Goal: Task Accomplishment & Management: Use online tool/utility

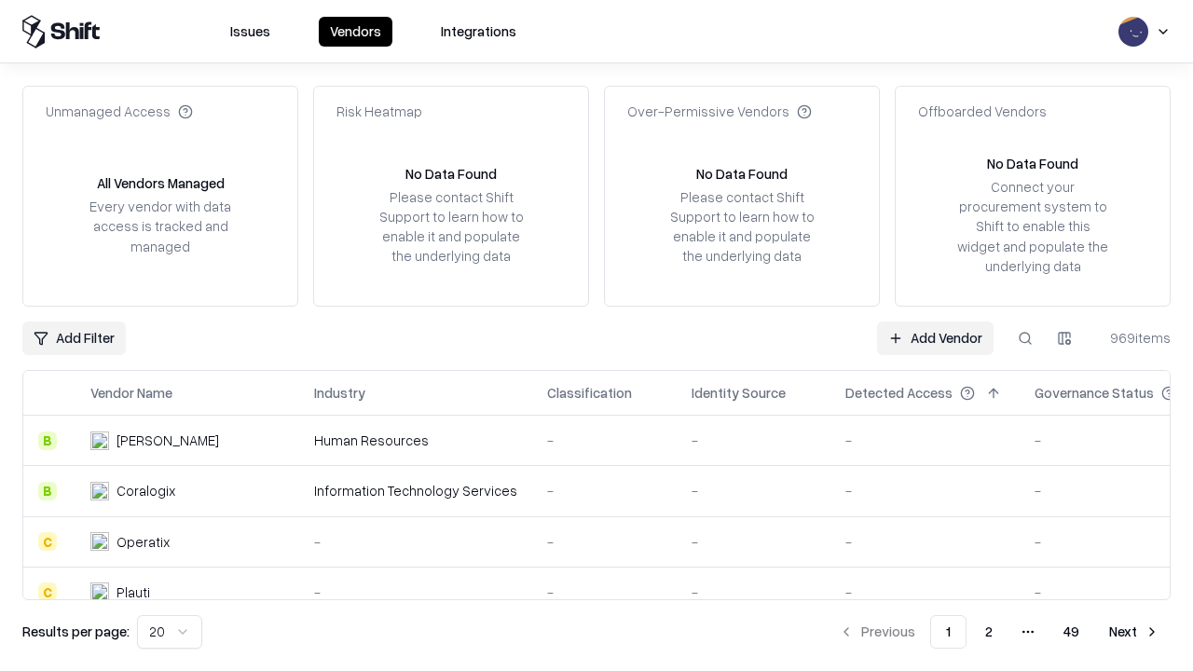
click at [935, 337] on link "Add Vendor" at bounding box center [935, 339] width 116 height 34
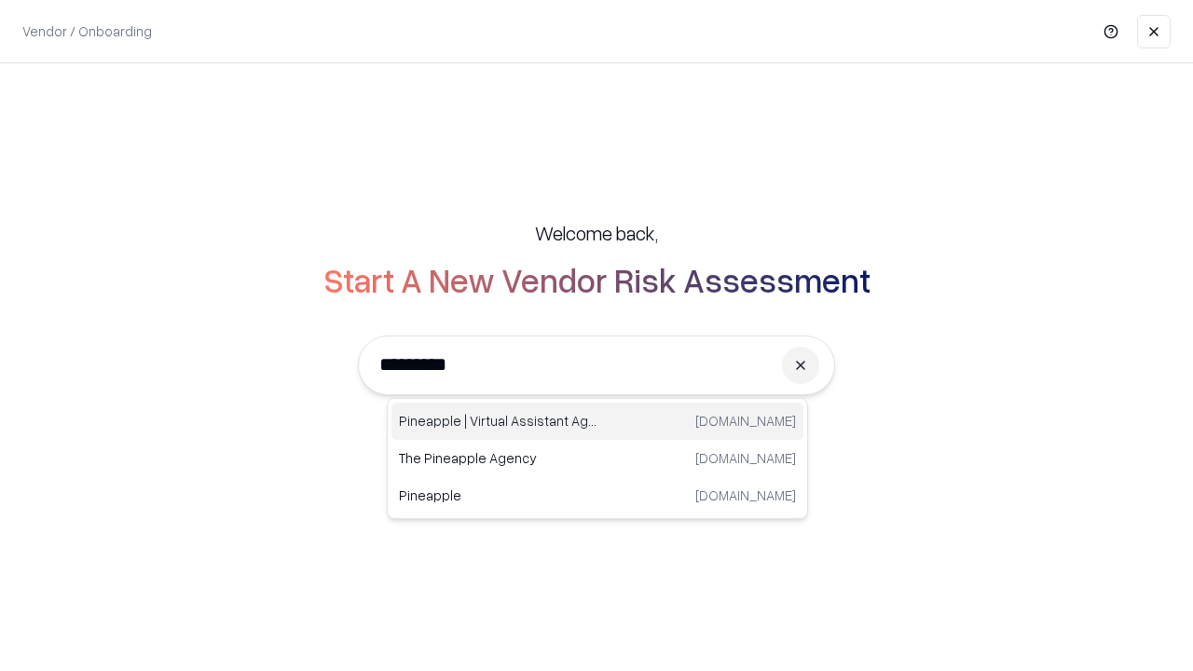
click at [597, 421] on div "Pineapple | Virtual Assistant Agency [DOMAIN_NAME]" at bounding box center [597, 421] width 412 height 37
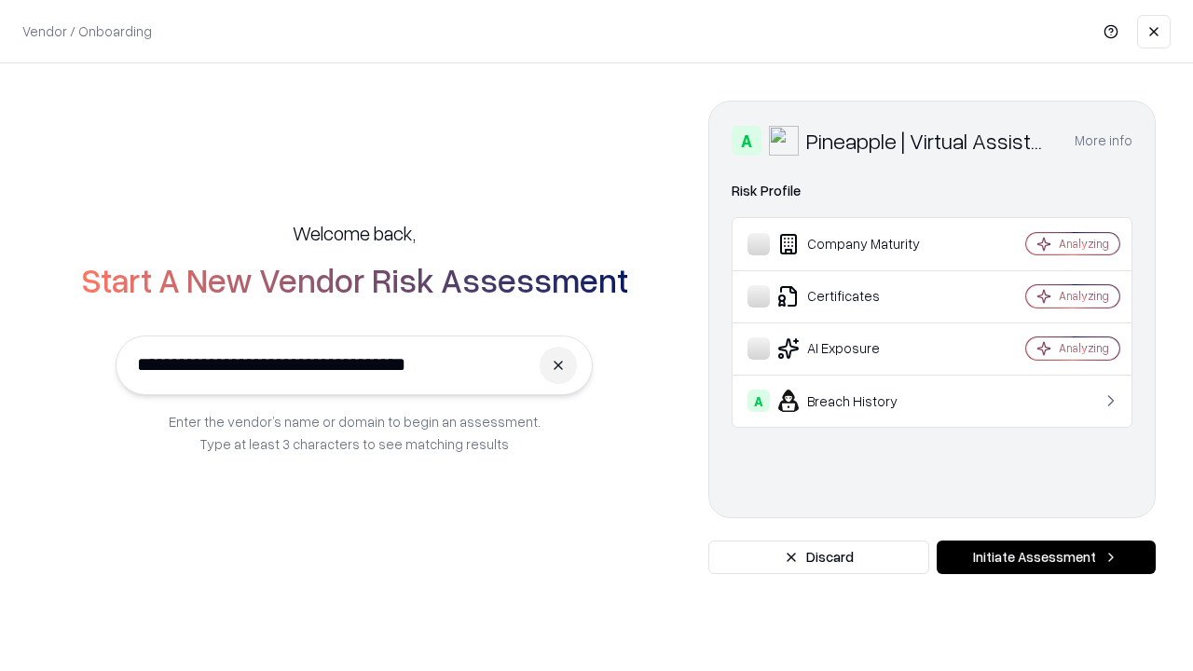
type input "**********"
click at [1046, 557] on button "Initiate Assessment" at bounding box center [1046, 558] width 219 height 34
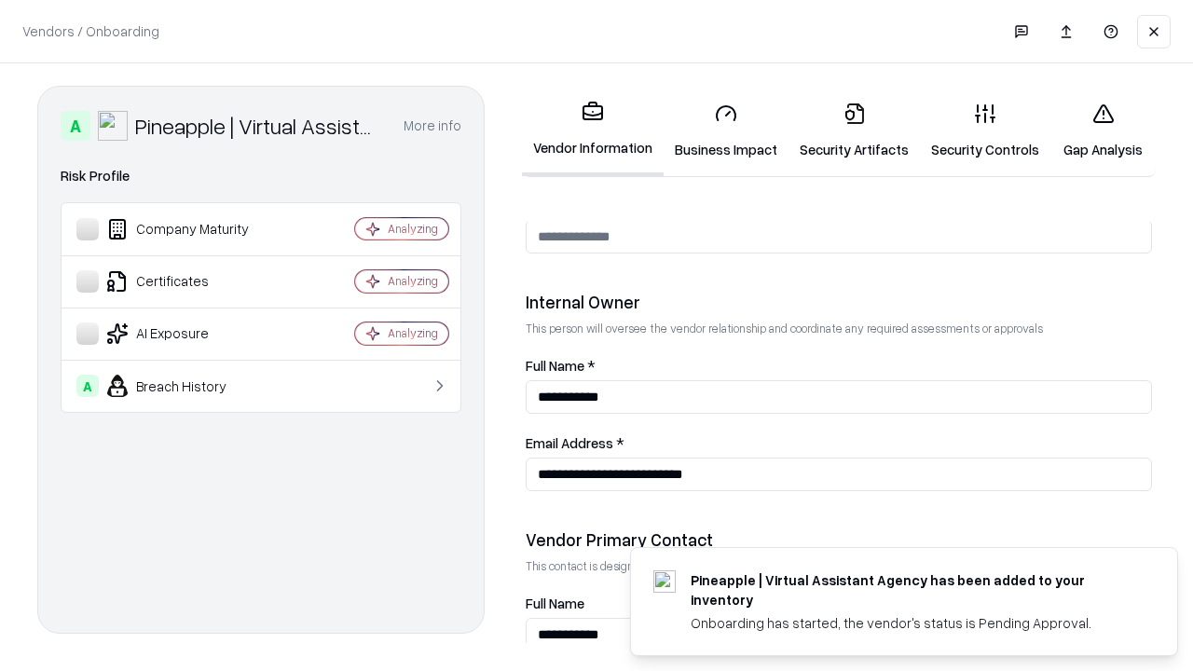
scroll to position [965, 0]
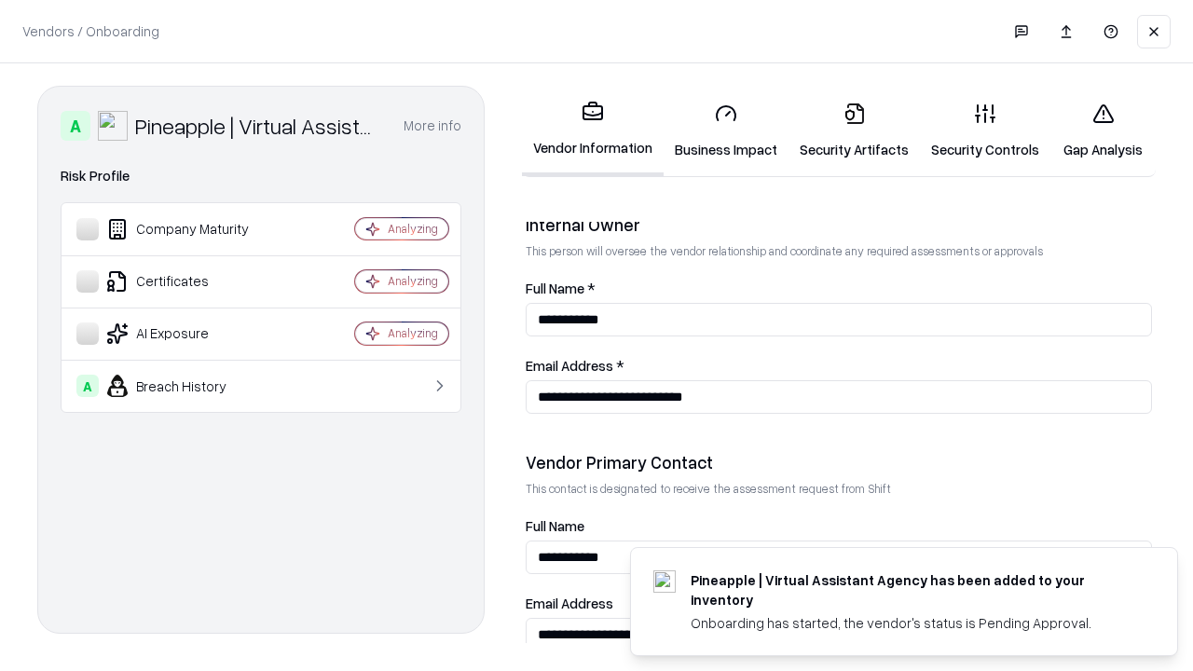
click at [726, 130] on link "Business Impact" at bounding box center [726, 131] width 125 height 87
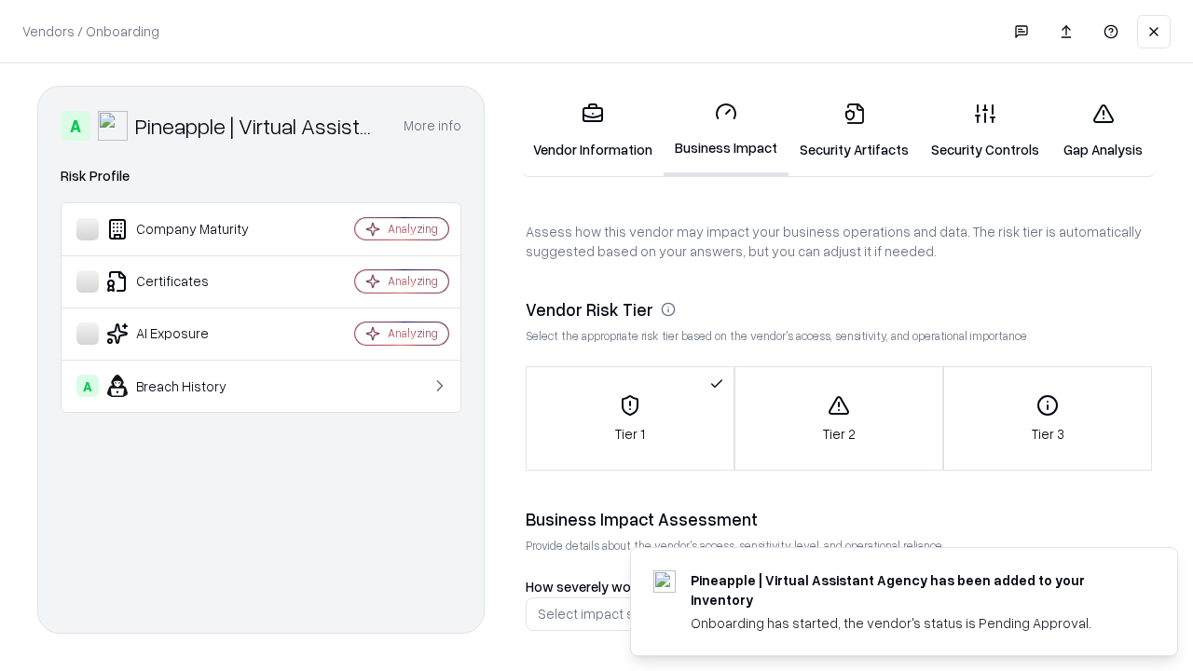
click at [1102, 130] on link "Gap Analysis" at bounding box center [1102, 131] width 105 height 87
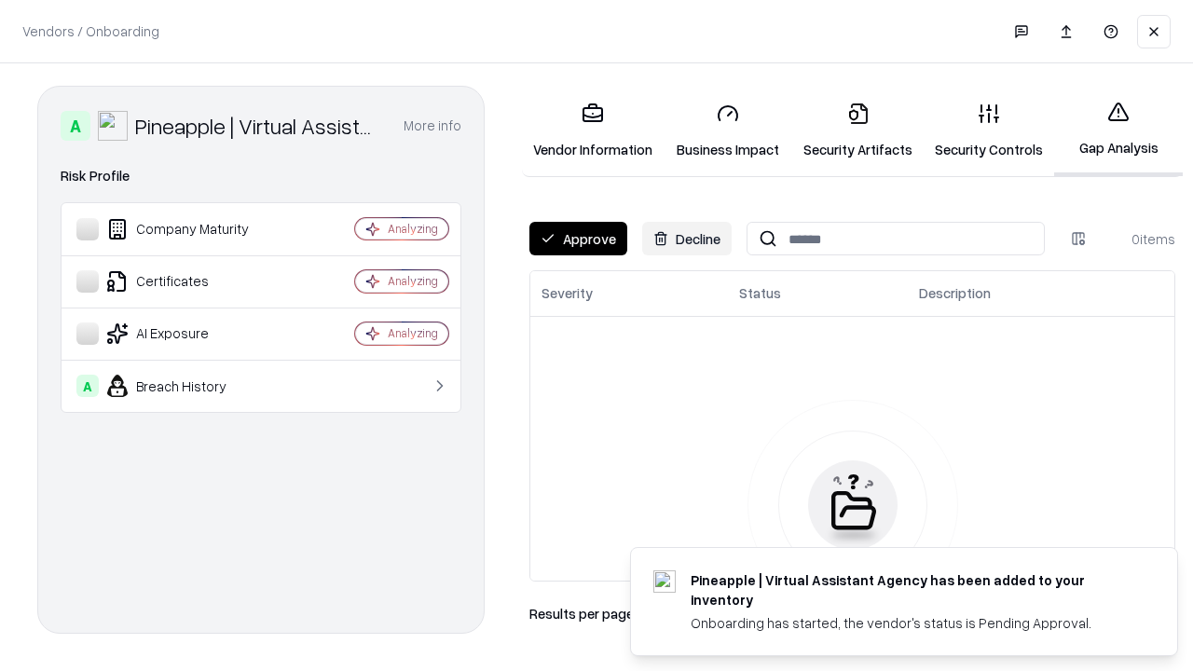
click at [578, 239] on button "Approve" at bounding box center [578, 239] width 98 height 34
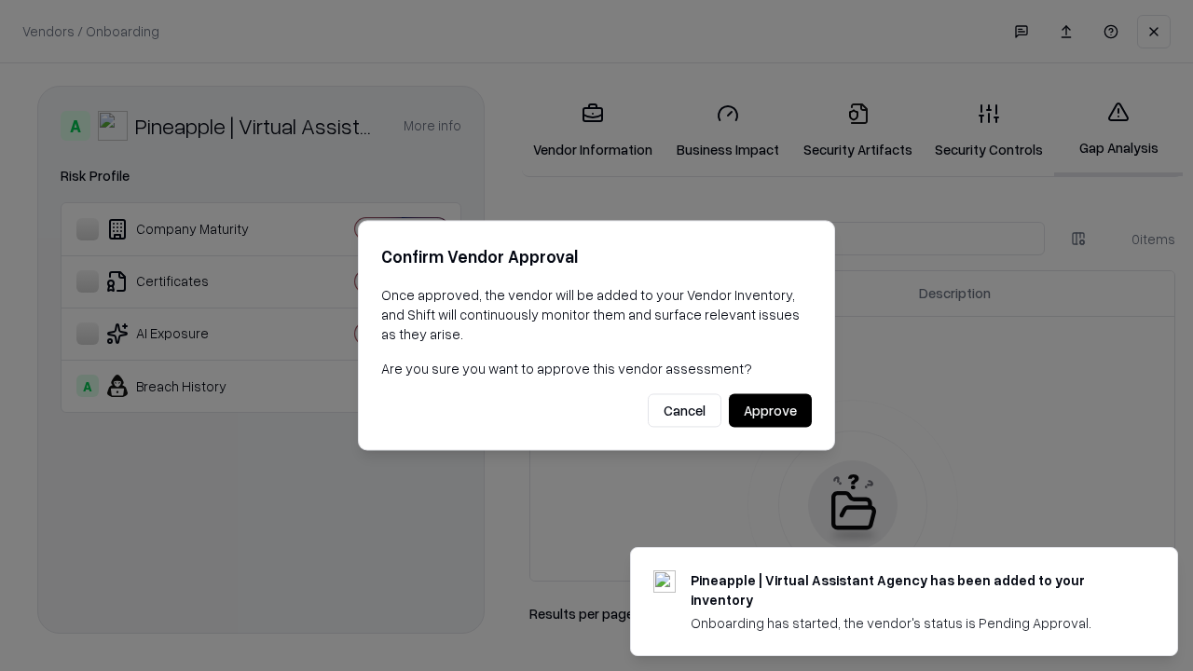
click at [770, 410] on button "Approve" at bounding box center [770, 411] width 83 height 34
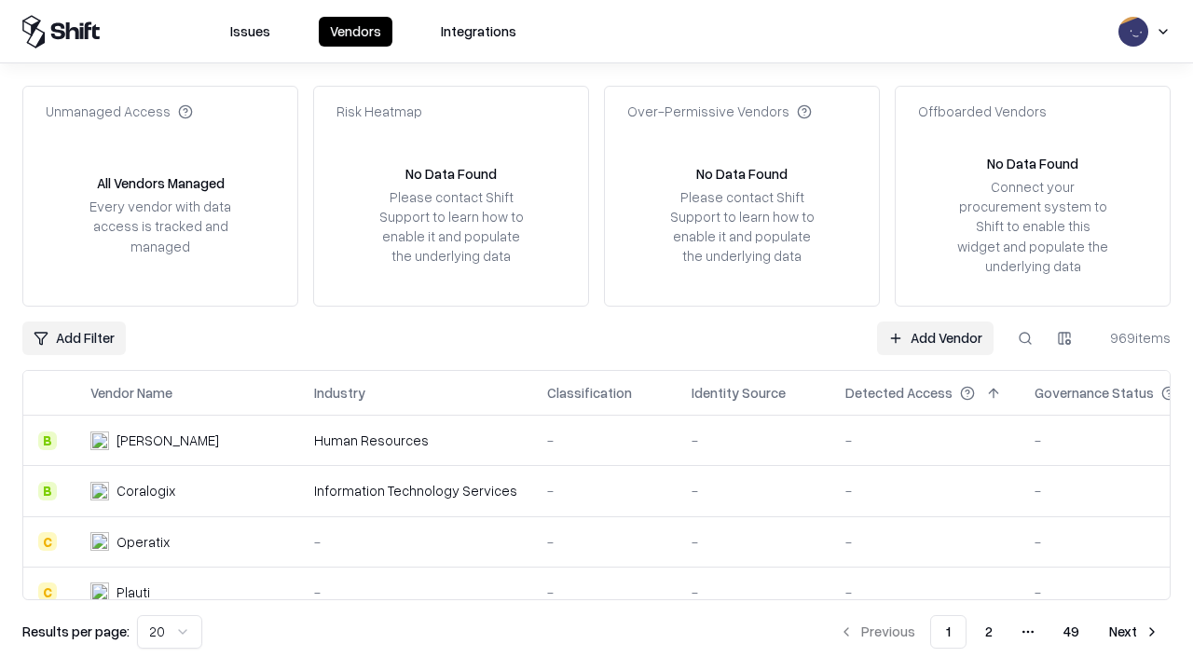
type input "**********"
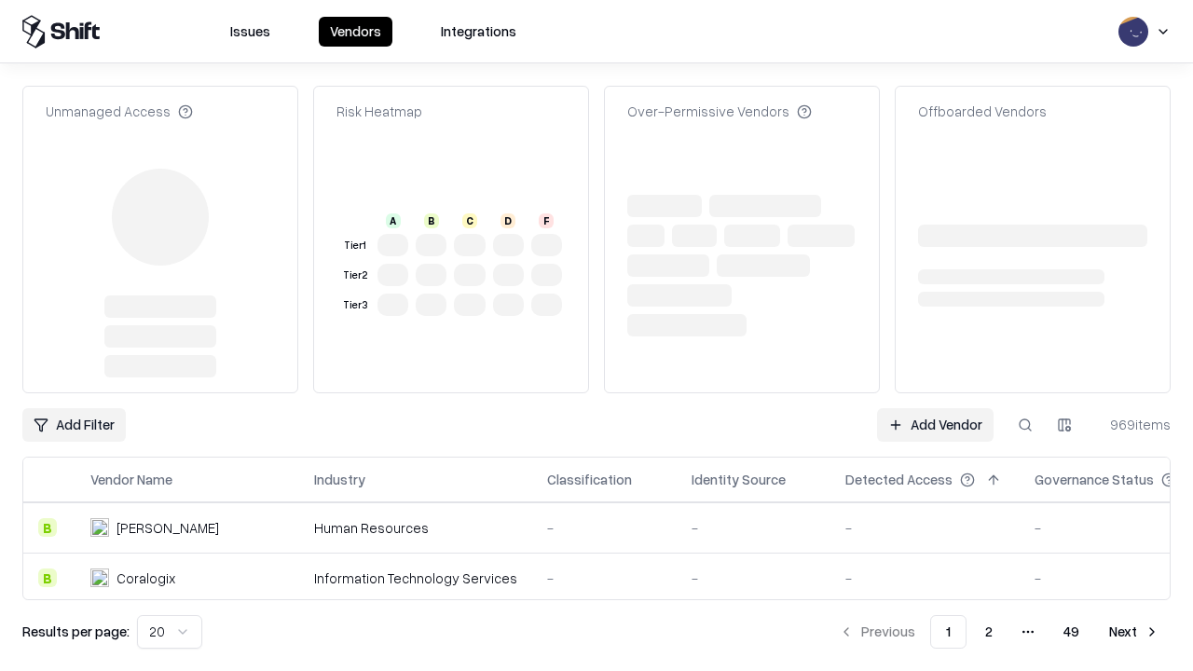
click at [935, 408] on link "Add Vendor" at bounding box center [935, 425] width 116 height 34
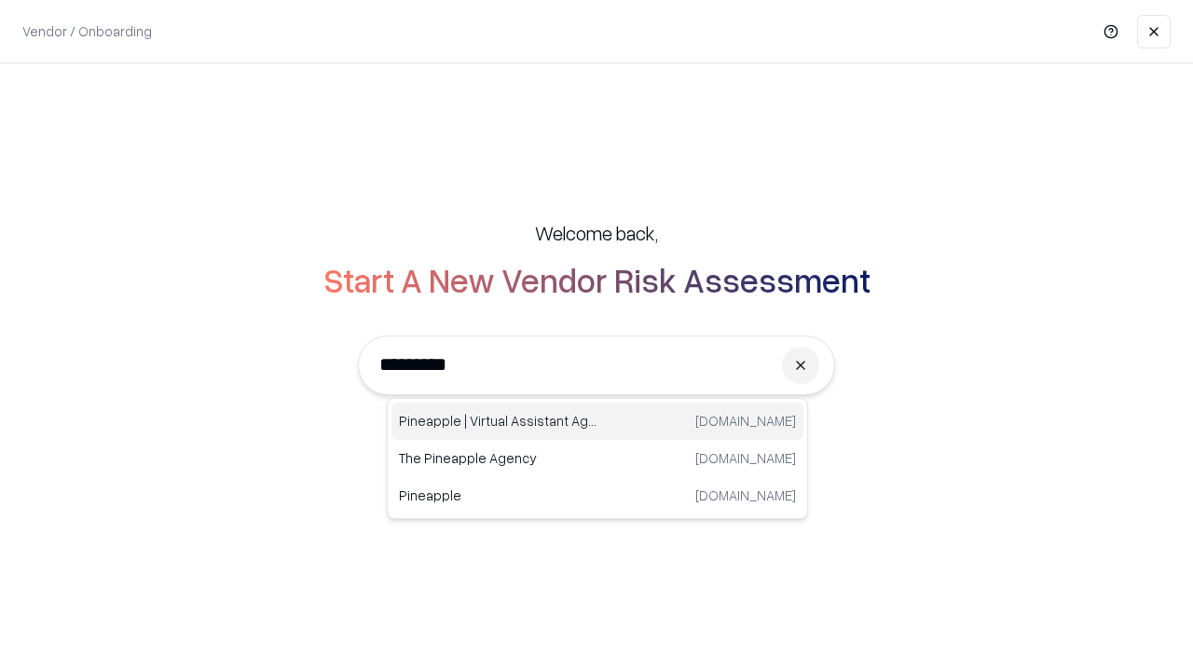
click at [597, 421] on div "Pineapple | Virtual Assistant Agency [DOMAIN_NAME]" at bounding box center [597, 421] width 412 height 37
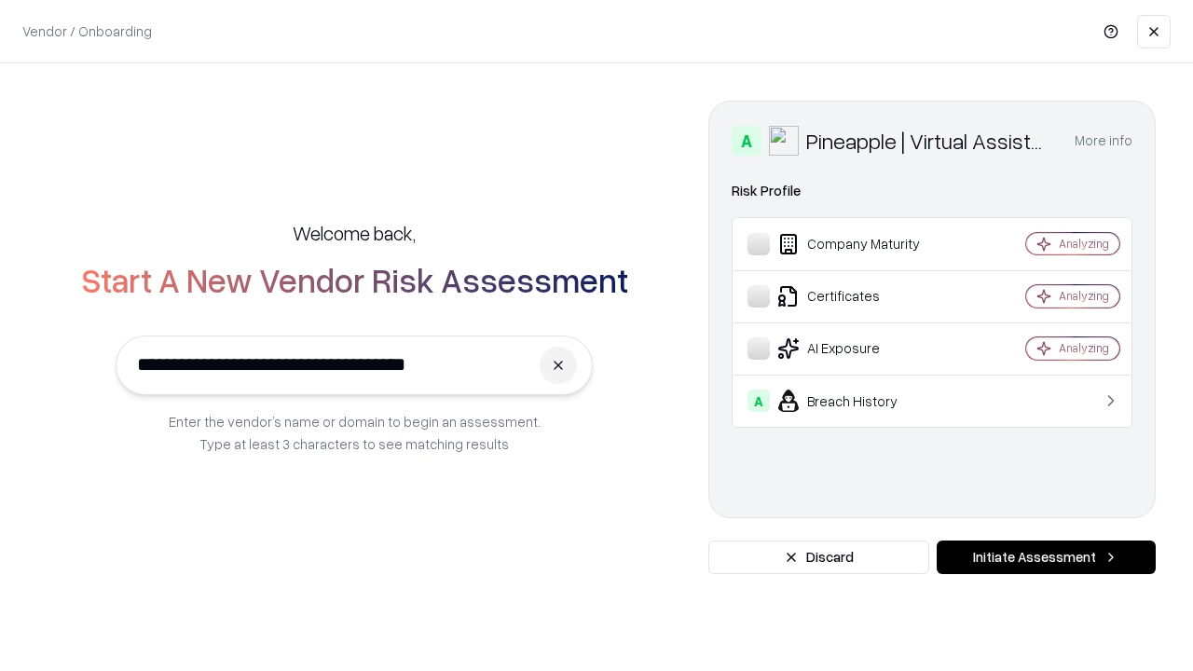
type input "**********"
click at [1046, 557] on button "Initiate Assessment" at bounding box center [1046, 558] width 219 height 34
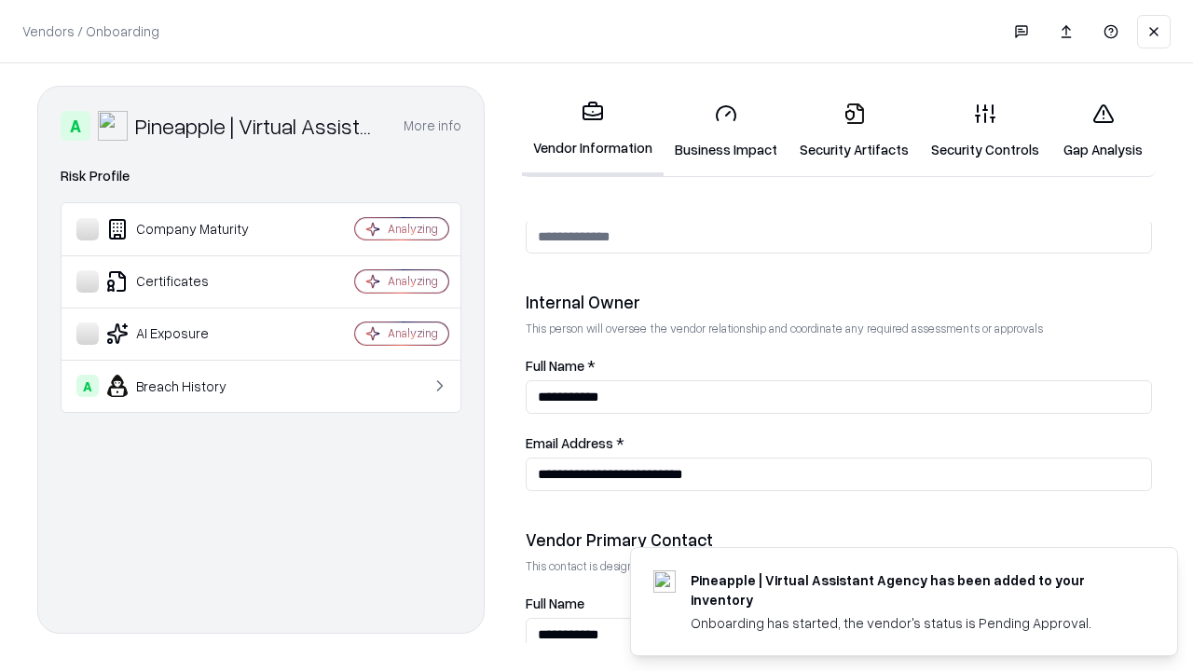
scroll to position [965, 0]
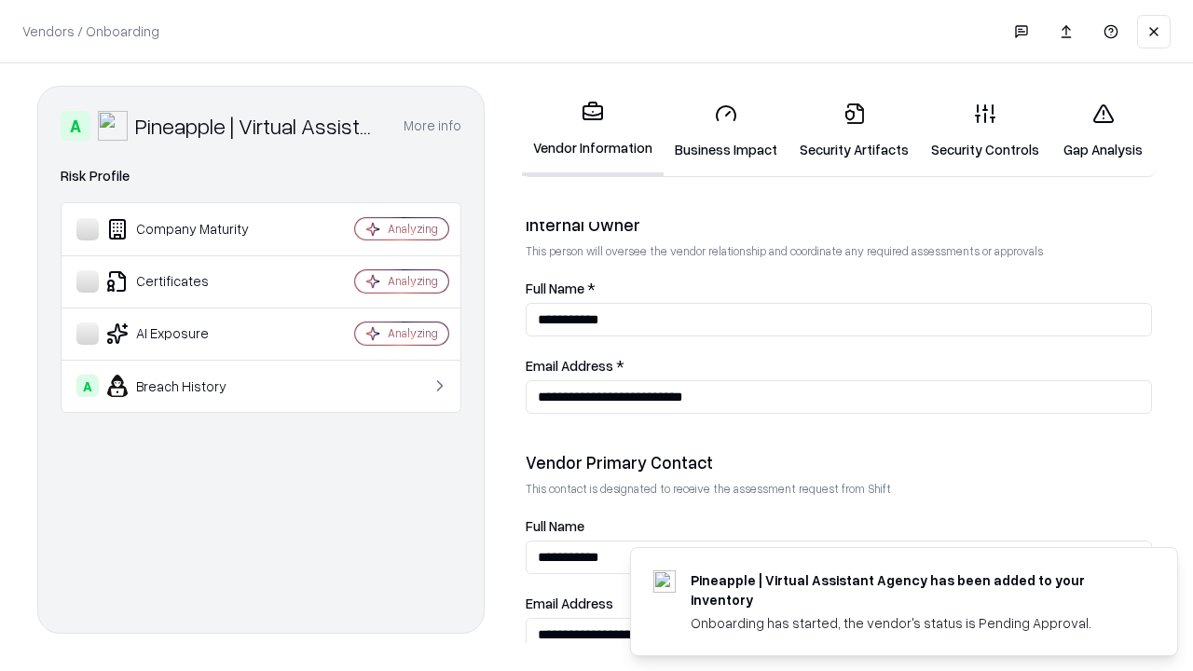
click at [1102, 130] on link "Gap Analysis" at bounding box center [1102, 131] width 105 height 87
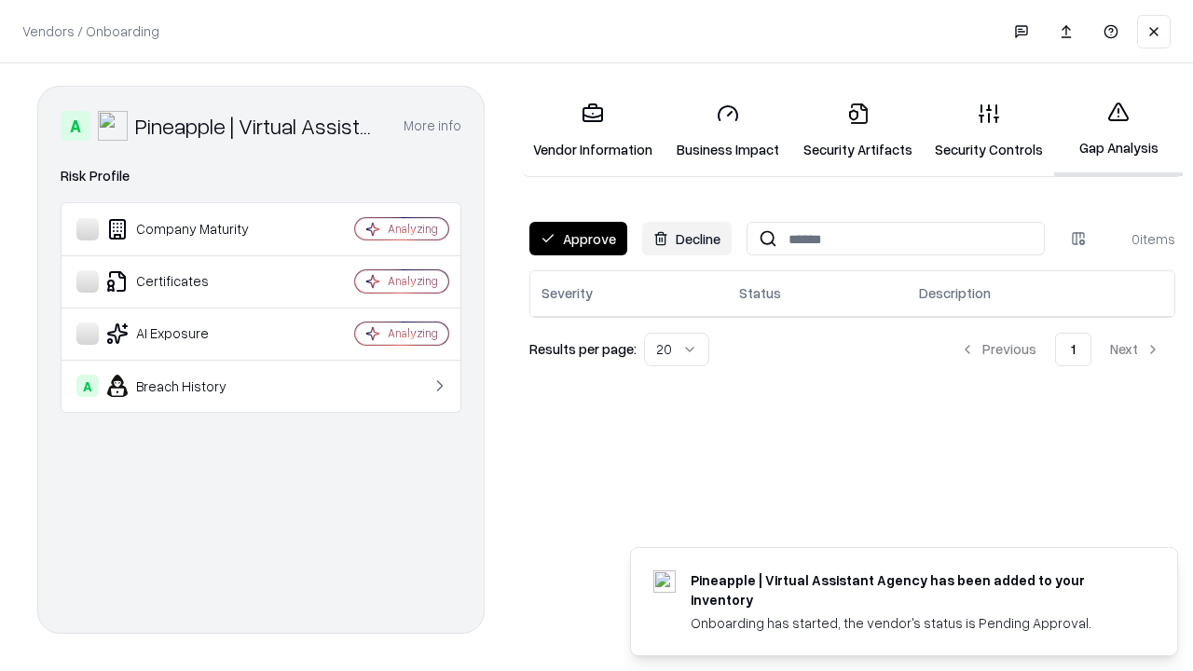
click at [578, 239] on button "Approve" at bounding box center [578, 239] width 98 height 34
